Goal: Task Accomplishment & Management: Manage account settings

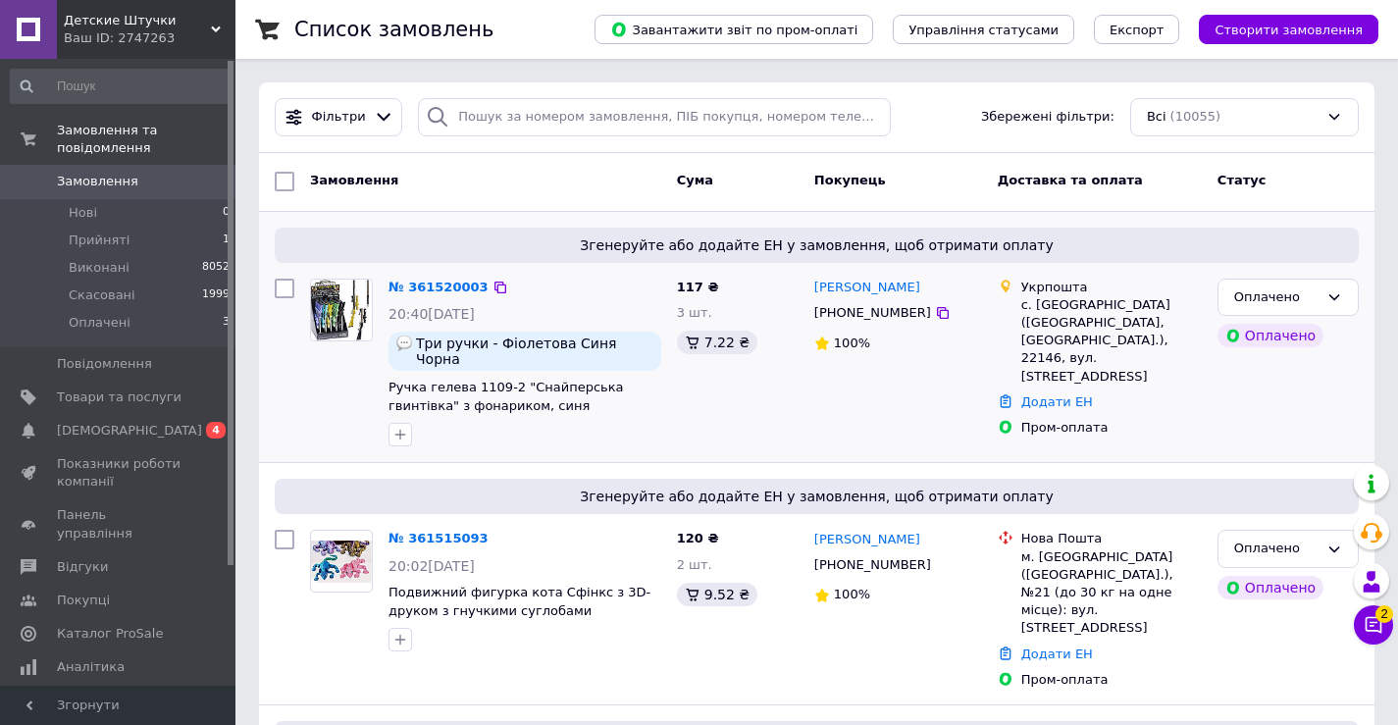
scroll to position [294, 0]
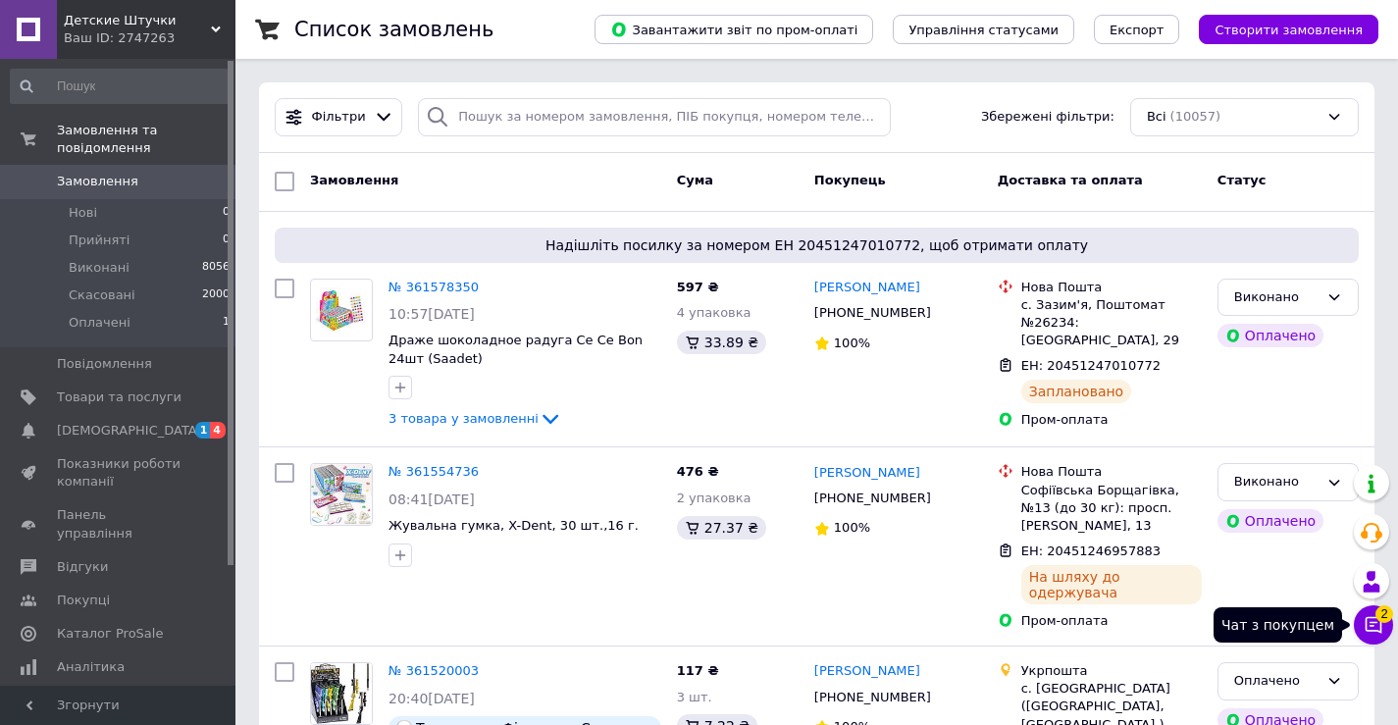
click at [1374, 616] on icon at bounding box center [1374, 625] width 20 height 20
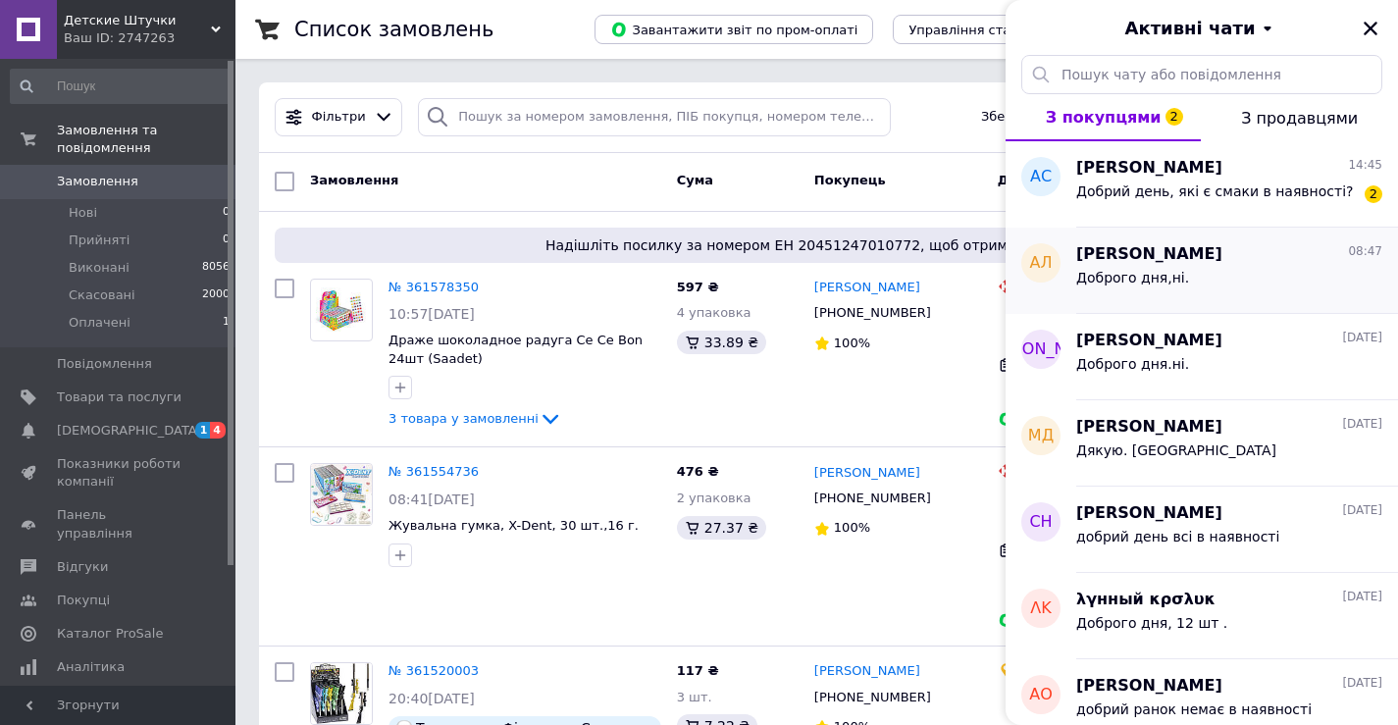
click at [1154, 288] on div "Доброго дня,ні." at bounding box center [1132, 283] width 113 height 27
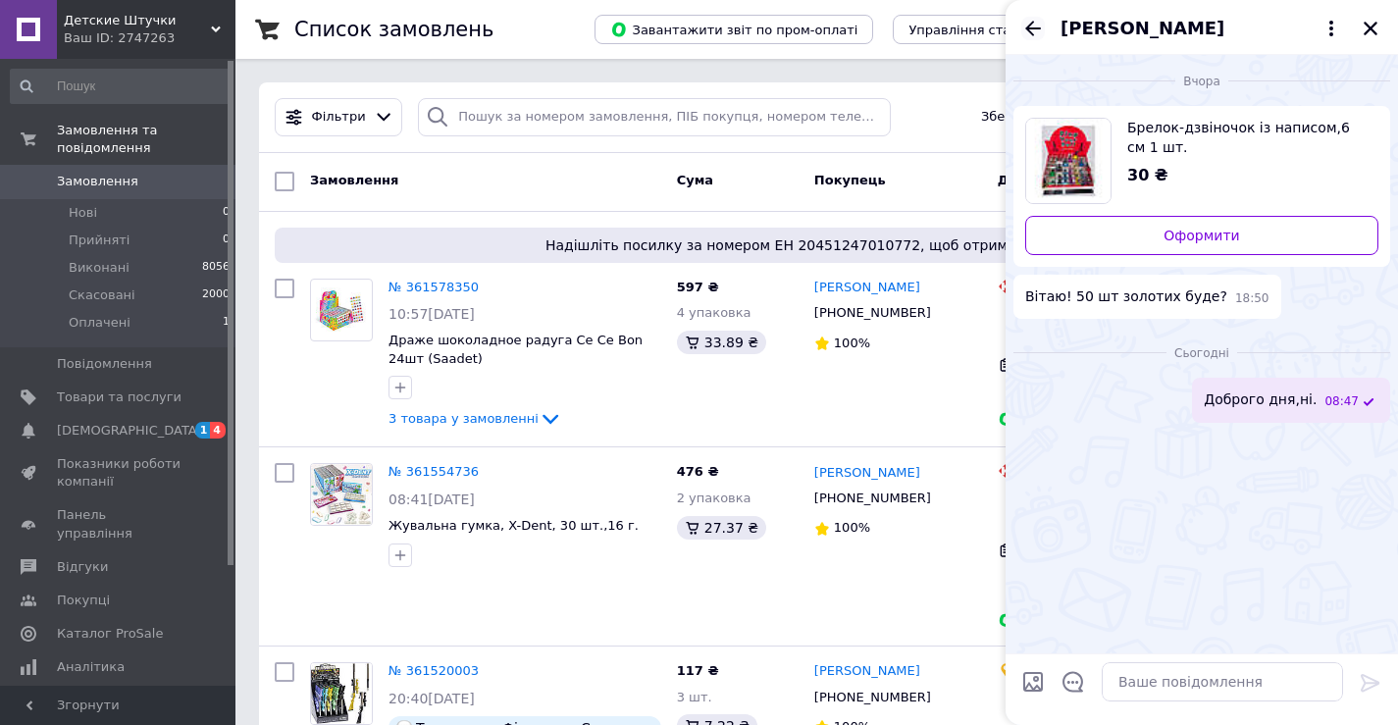
click at [1026, 17] on icon "Назад" at bounding box center [1033, 29] width 24 height 24
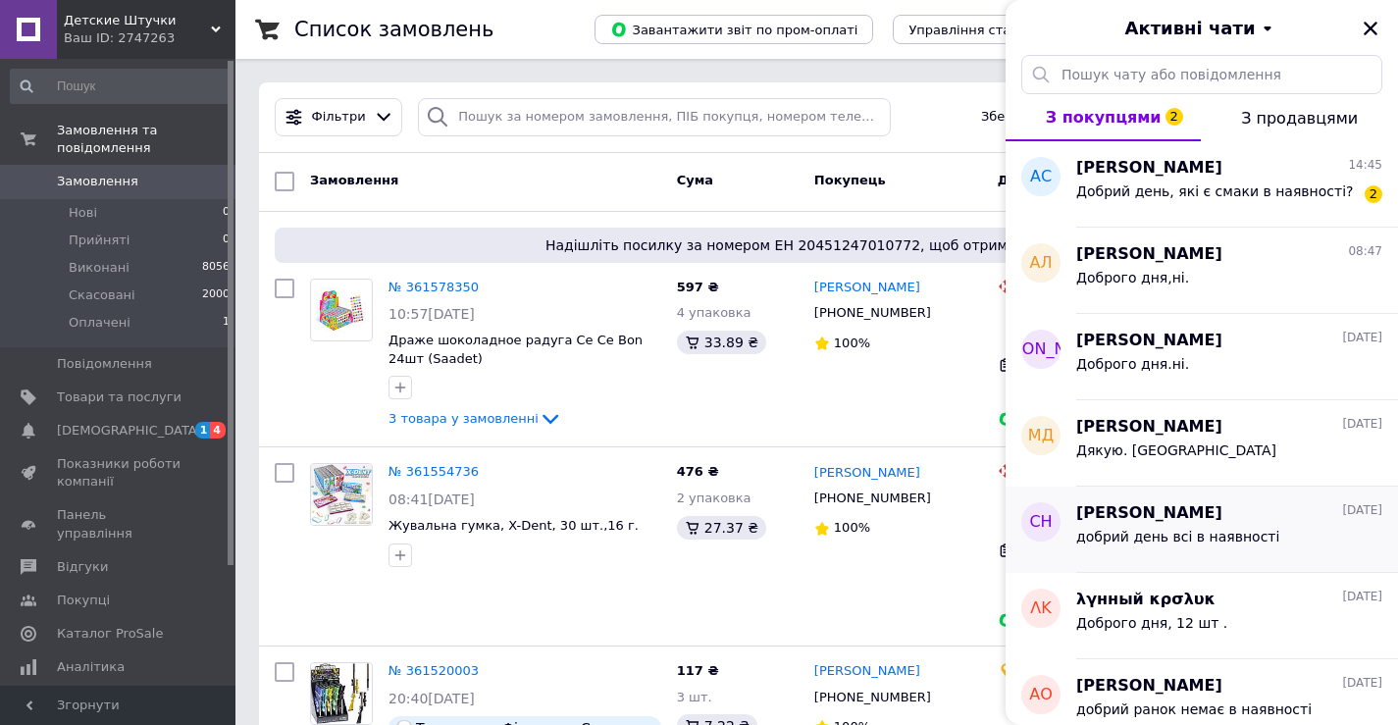
click at [1145, 522] on span "[PERSON_NAME]" at bounding box center [1149, 513] width 146 height 23
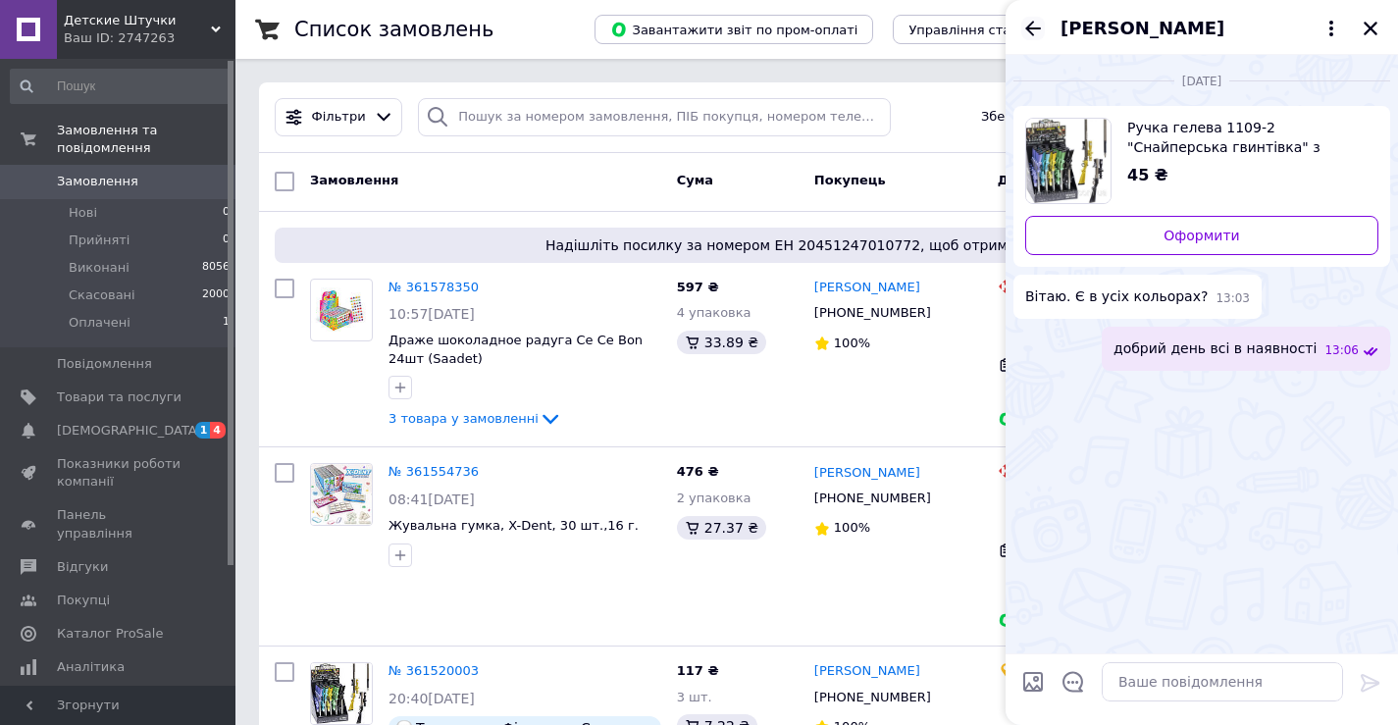
click at [1031, 25] on icon "Назад" at bounding box center [1033, 28] width 16 height 15
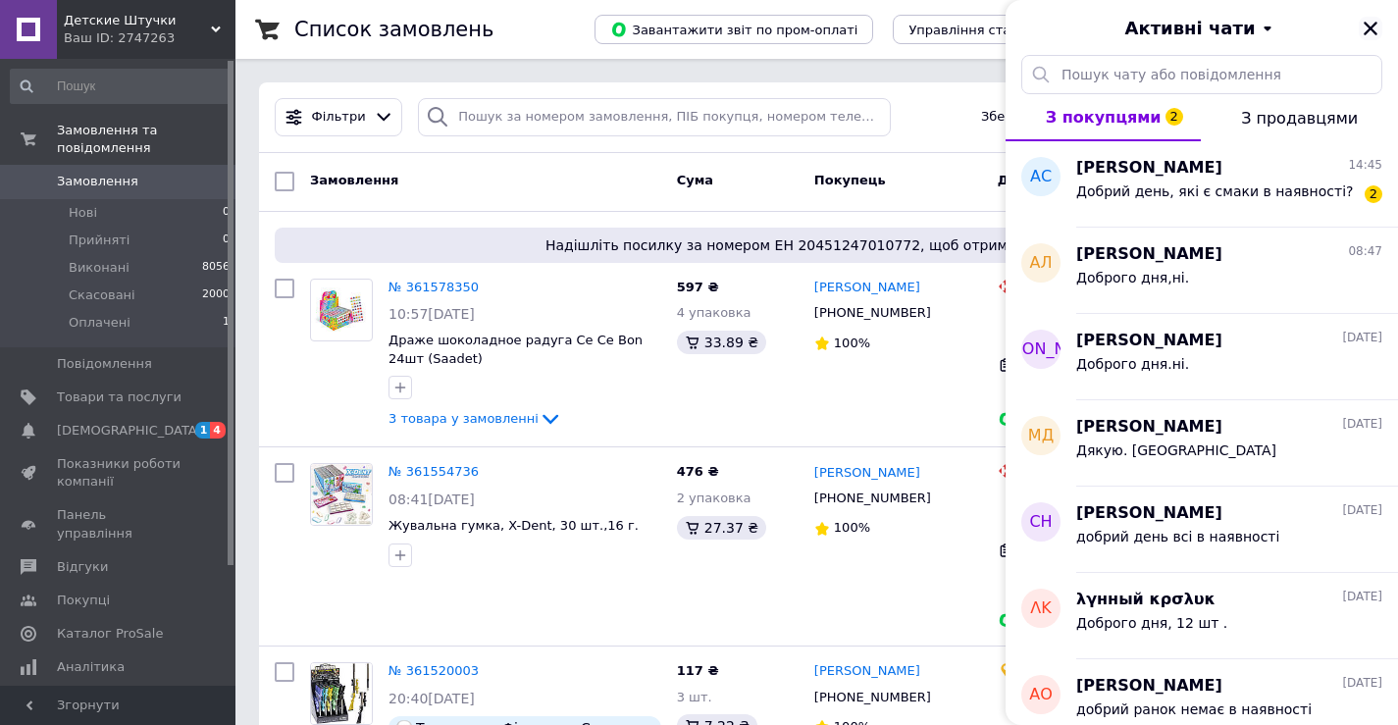
click at [1370, 21] on icon "Закрити" at bounding box center [1371, 29] width 18 height 18
